Goal: Find specific page/section: Find specific page/section

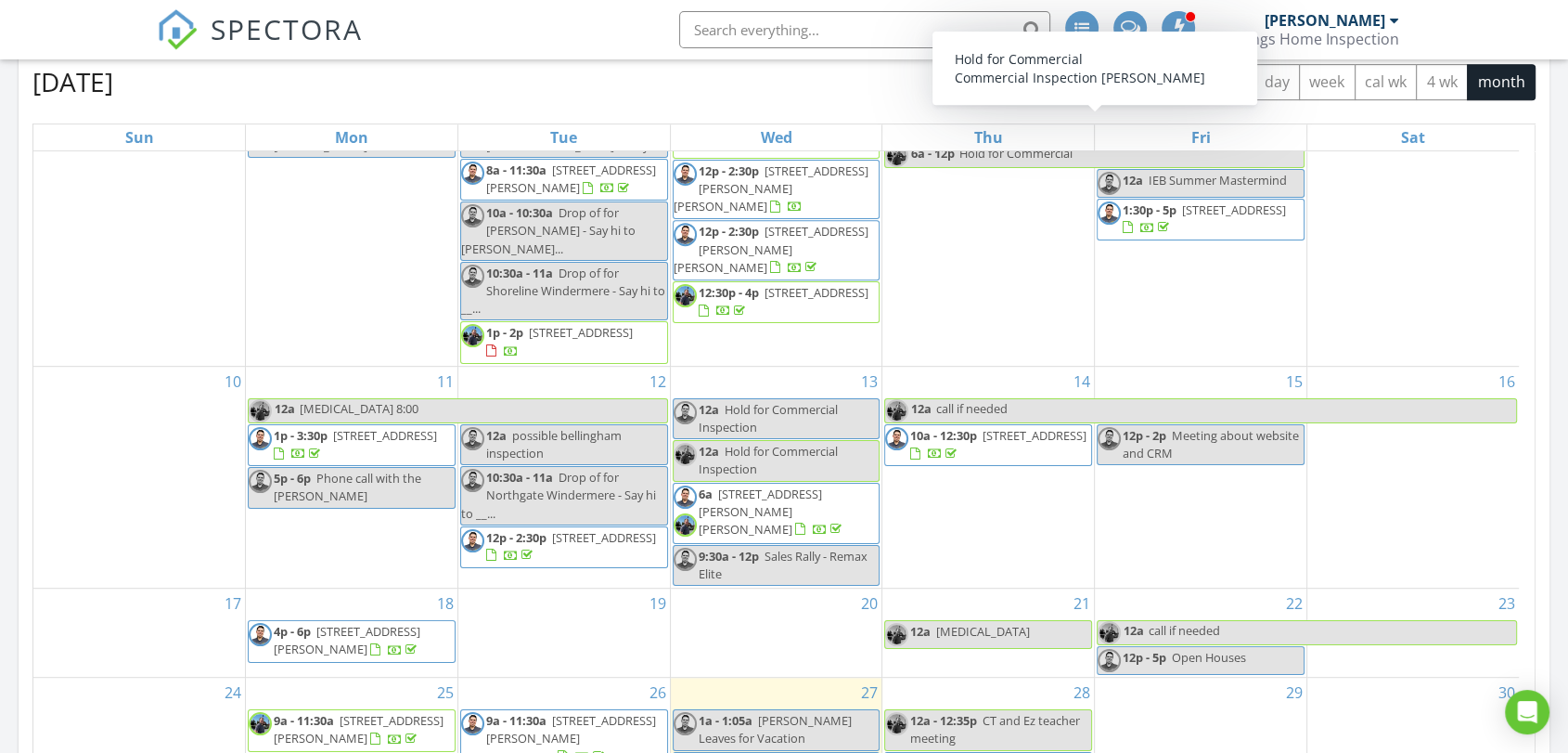
scroll to position [206, 0]
click at [757, 31] on input "text" at bounding box center [865, 30] width 371 height 37
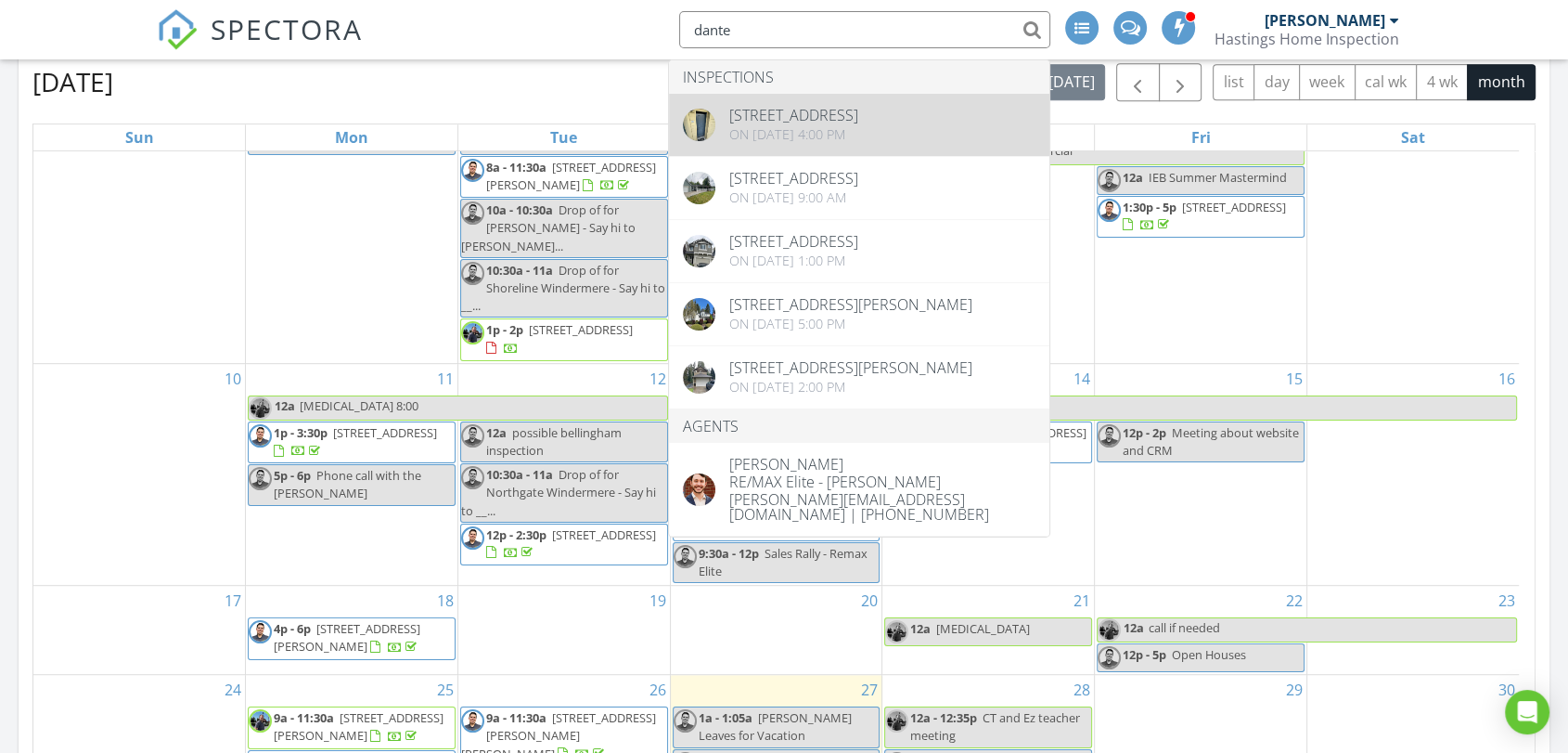
type input "dante"
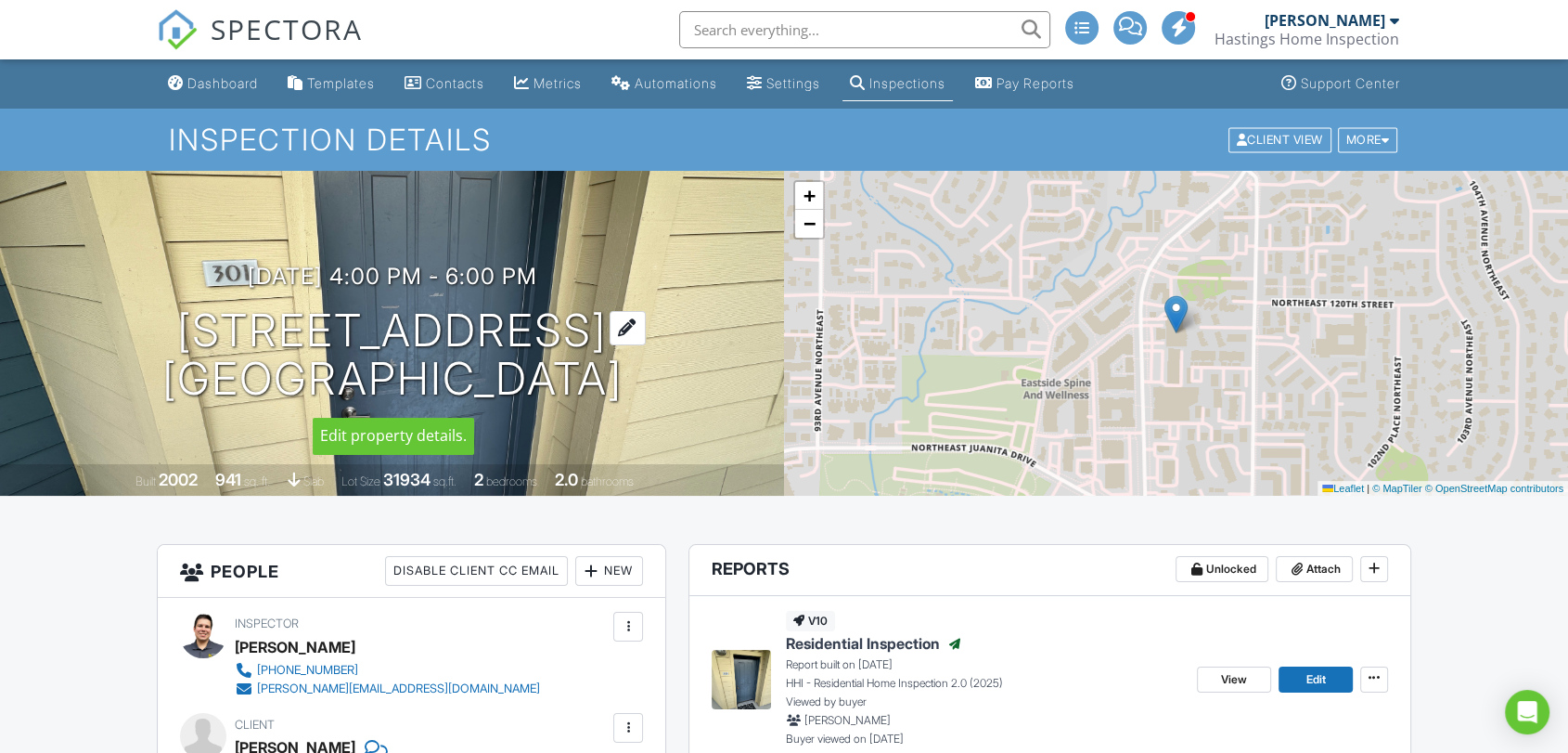
drag, startPoint x: 129, startPoint y: 335, endPoint x: 616, endPoint y: 368, distance: 488.1
click at [616, 368] on div "08/18/2025 4:00 pm - 6:00 pm 11920 98th Ave NE 301 Kirkland, WA 98034" at bounding box center [391, 334] width 784 height 140
copy h1 "11920 98th Ave NE 301 Kirkland, WA 98034"
